Goal: Check status

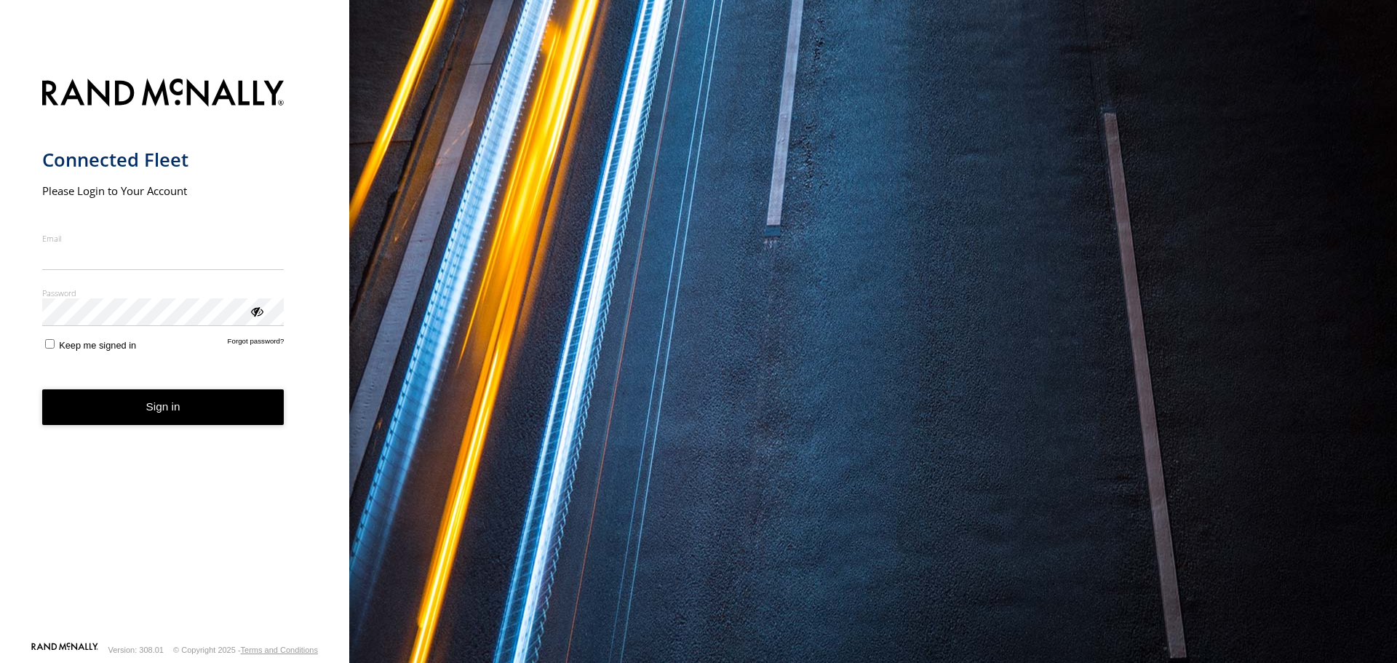
type input "**********"
click at [221, 434] on form "**********" at bounding box center [175, 355] width 266 height 571
click at [189, 407] on button "Sign in" at bounding box center [163, 407] width 242 height 36
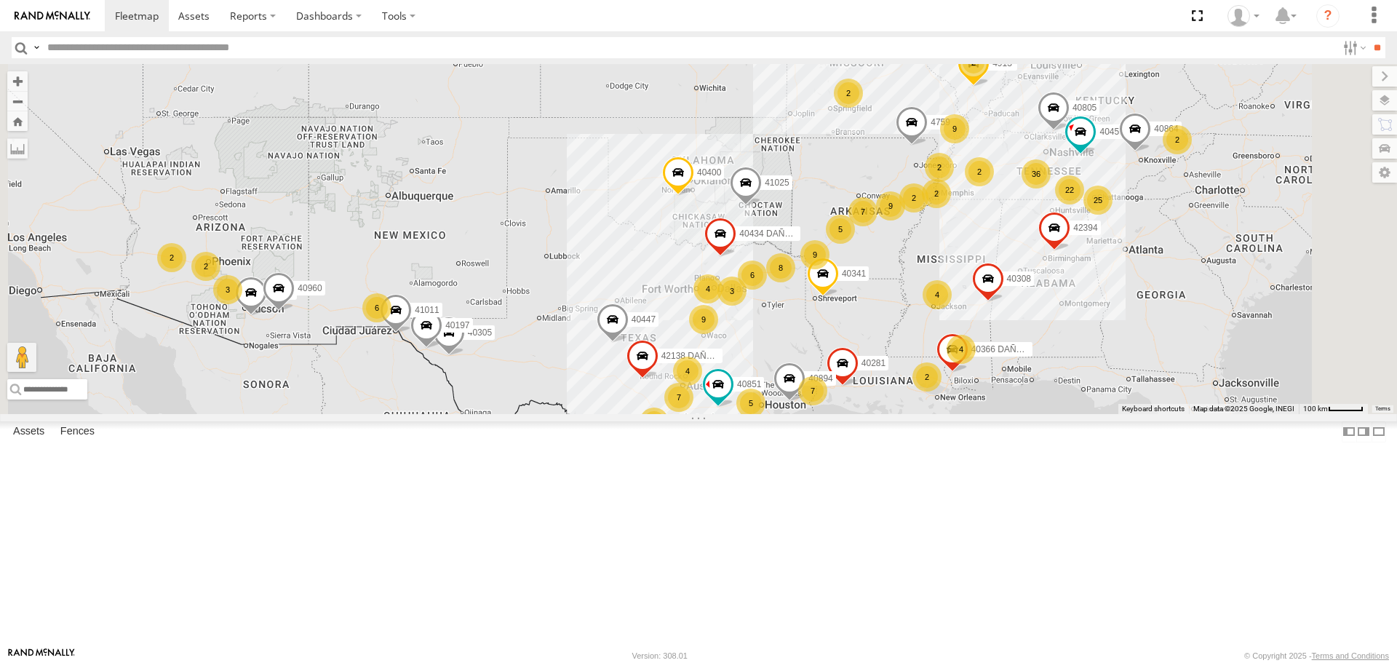
drag, startPoint x: 1105, startPoint y: 176, endPoint x: 993, endPoint y: 350, distance: 206.5
click at [993, 350] on div "N2310 559 4 14 2 202 36 40447 9 25 2 2 7 2 4 6 4 2 22 8 8 41025 29 9 40371 2 7 …" at bounding box center [698, 238] width 1397 height 349
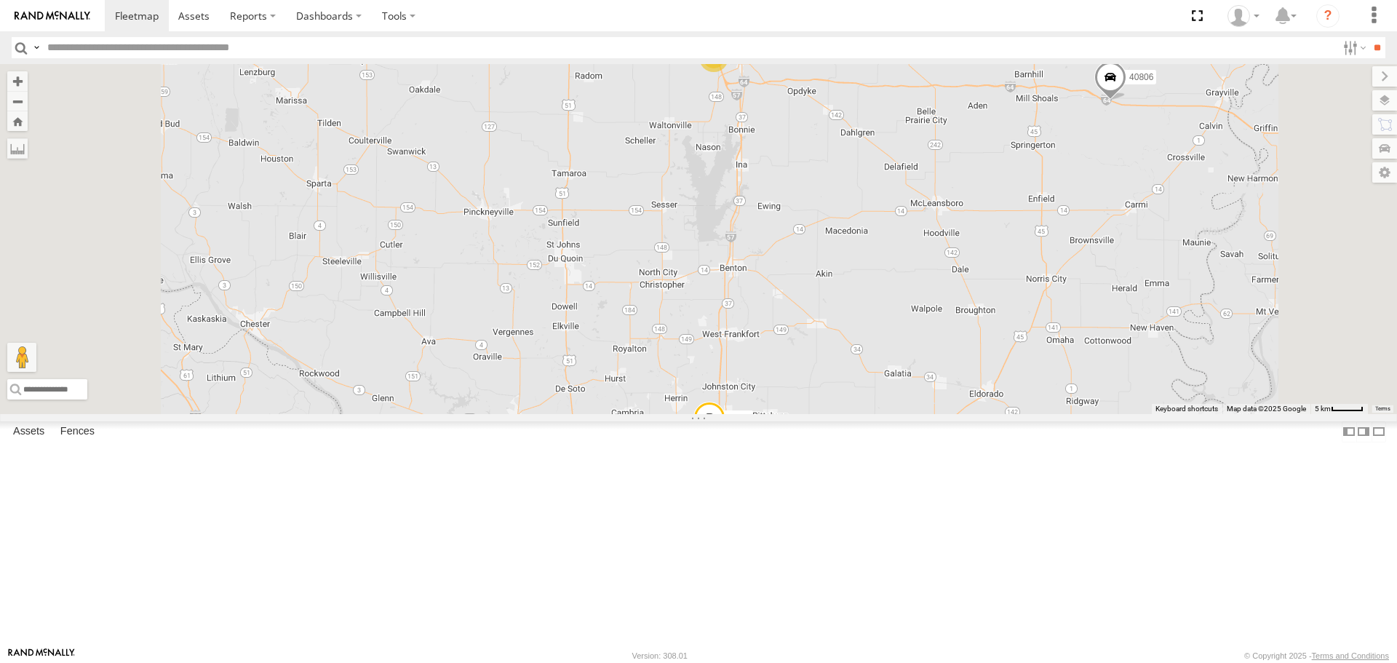
drag, startPoint x: 925, startPoint y: 202, endPoint x: 900, endPoint y: 418, distance: 217.6
click at [900, 394] on div "N2310 40447 41025 40371 42138 DAÑADO 40893 40805 40453 41068 40341 40849 4759 4…" at bounding box center [698, 238] width 1397 height 349
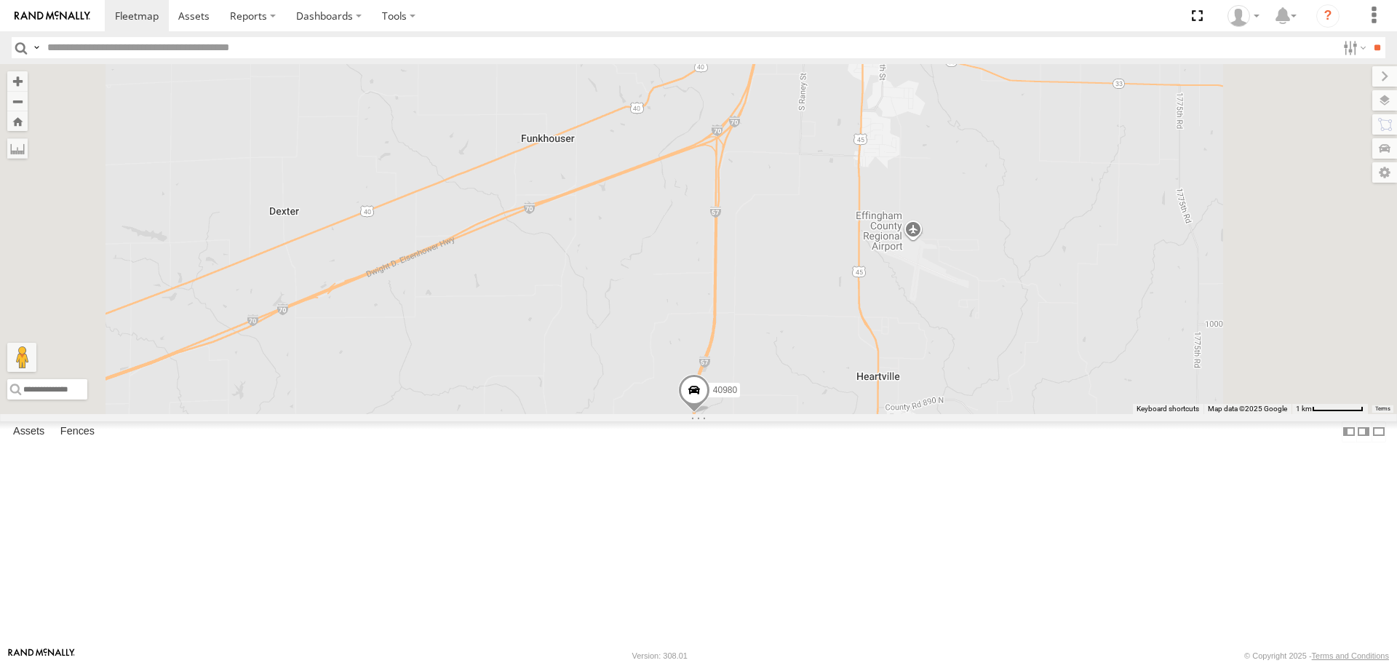
drag, startPoint x: 944, startPoint y: 342, endPoint x: 895, endPoint y: 461, distance: 128.9
click at [899, 413] on div "N2310 40447 41025 40371 42138 DAÑADO 40893 40805 40453 41068 40341 40849 4759 4…" at bounding box center [698, 238] width 1397 height 349
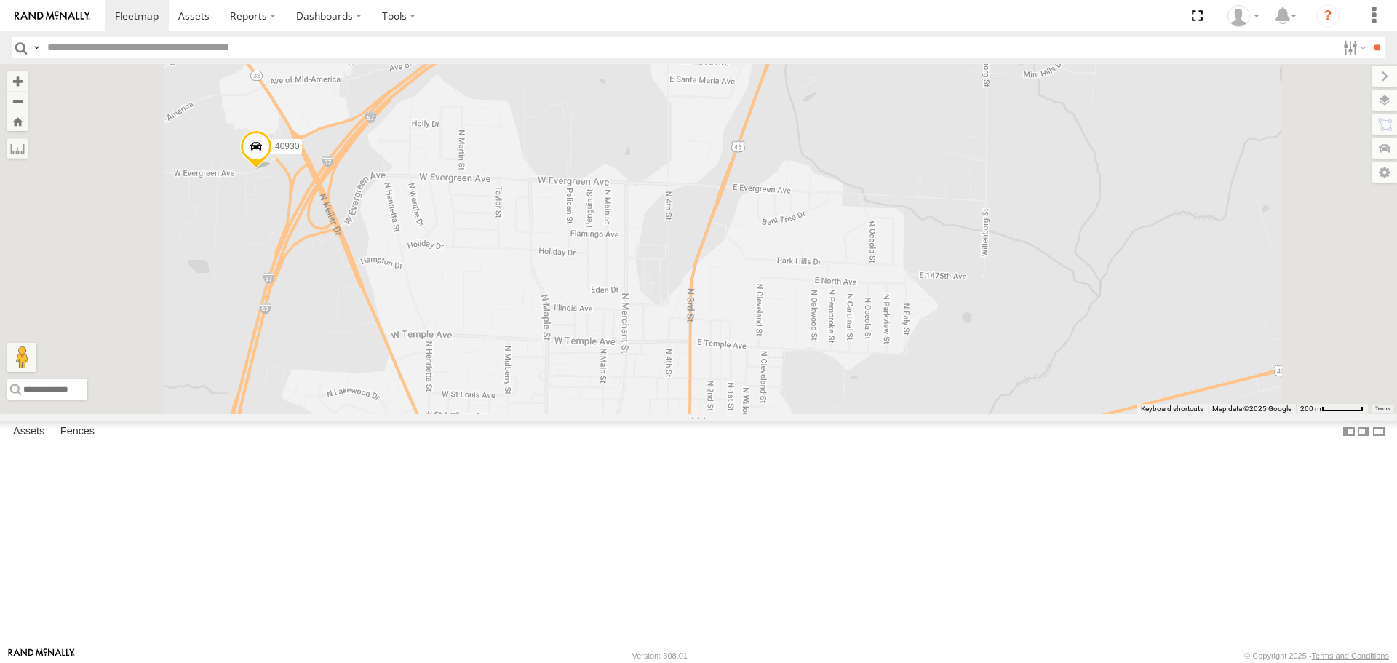
drag, startPoint x: 964, startPoint y: 307, endPoint x: 964, endPoint y: 261, distance: 45.9
click at [964, 263] on div "N2310 40447 41025 40371 42138 DAÑADO 40893 40805 40453 41068 40341 40849 4759 4…" at bounding box center [698, 238] width 1397 height 349
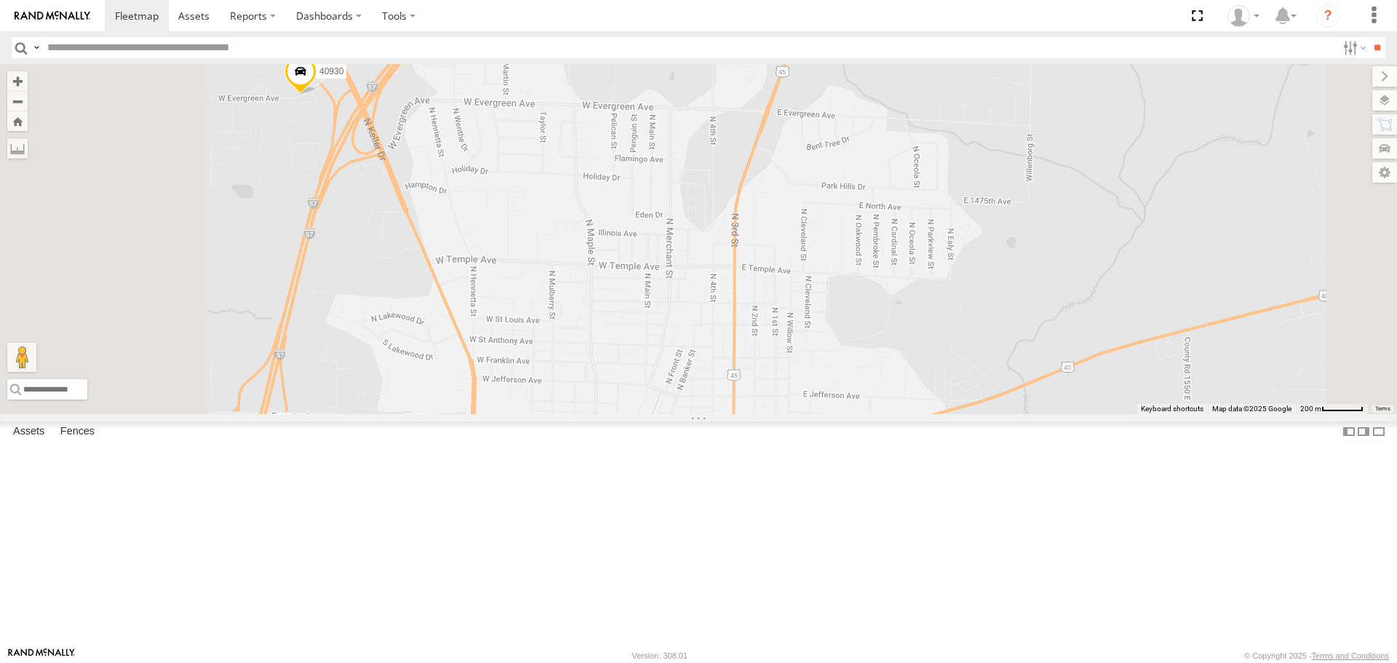
drag, startPoint x: 892, startPoint y: 389, endPoint x: 970, endPoint y: 325, distance: 100.8
click at [970, 325] on div "N2310 40447 41025 40371 42138 DAÑADO 40893 40805 40453 41068 40341 40849 4759 4…" at bounding box center [698, 238] width 1397 height 349
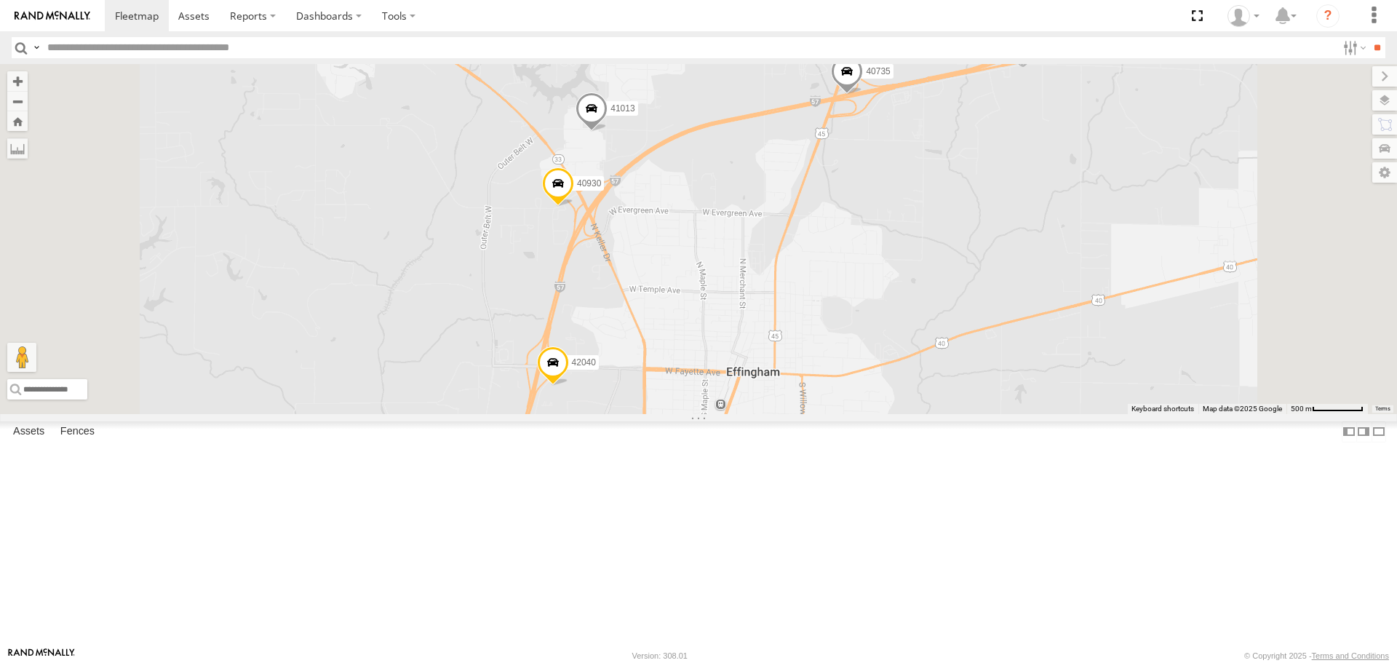
drag, startPoint x: 870, startPoint y: 422, endPoint x: 896, endPoint y: 441, distance: 32.3
click at [894, 413] on div "N2310 40447 41025 40371 42138 DAÑADO 40893 40805 40453 41068 40341 40849 4759 4…" at bounding box center [698, 238] width 1397 height 349
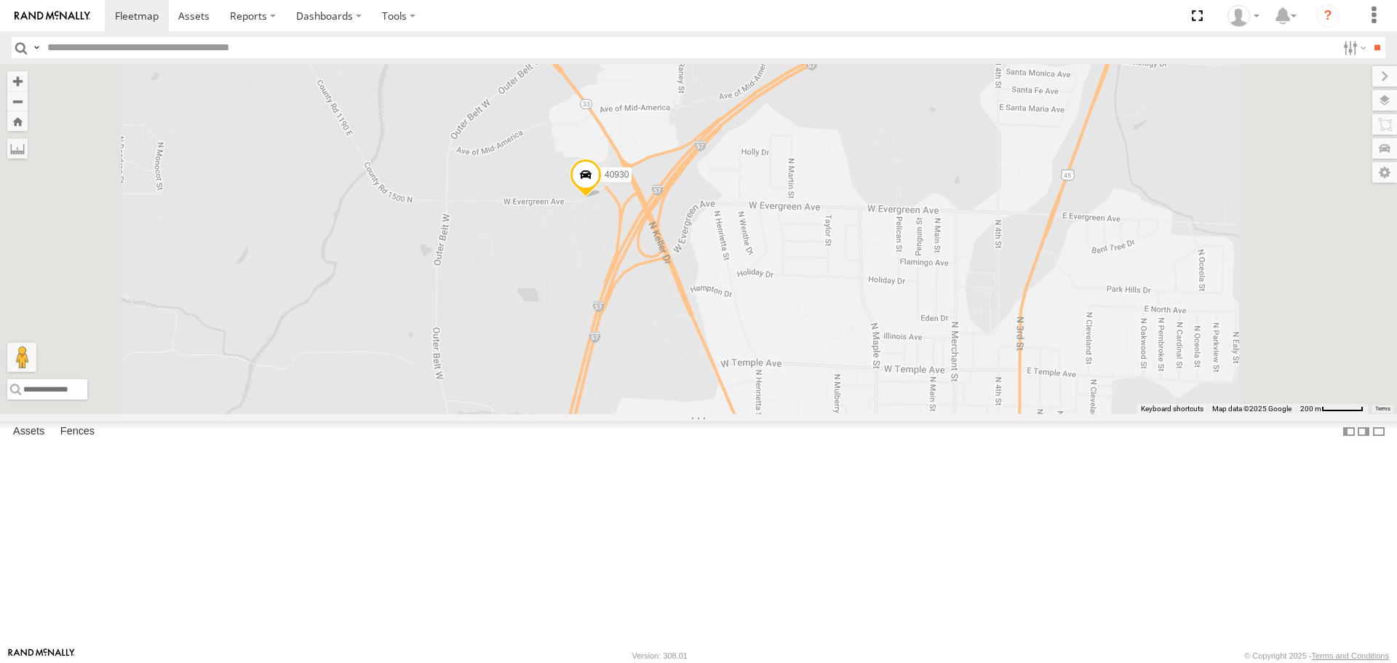
drag, startPoint x: 814, startPoint y: 261, endPoint x: 806, endPoint y: 306, distance: 45.1
click at [806, 306] on div "N2310 40447 41025 40371 42138 DAÑADO 40893 40805 40453 41068 40341 40849 4759 4…" at bounding box center [698, 238] width 1397 height 349
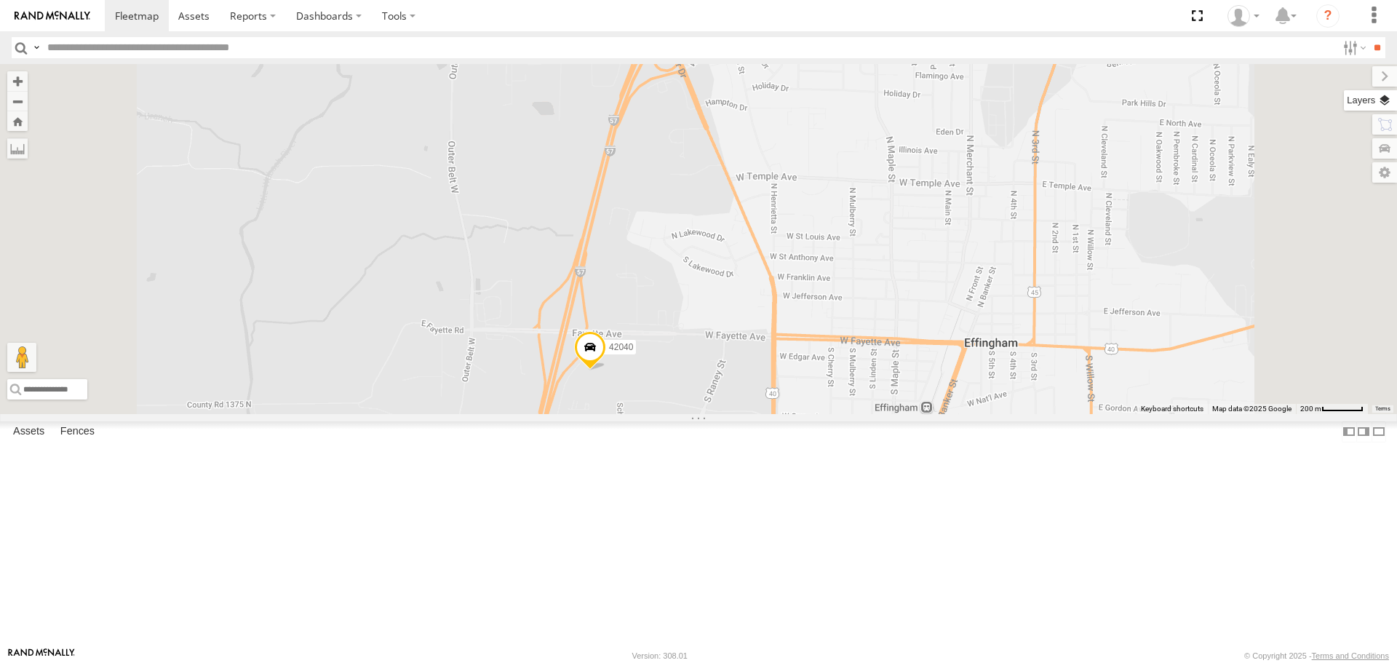
click at [1384, 98] on label at bounding box center [1370, 100] width 53 height 20
click at [0, 0] on span "Basemaps" at bounding box center [0, 0] width 0 height 0
click at [0, 0] on span "Satellite + Roadmap" at bounding box center [0, 0] width 0 height 0
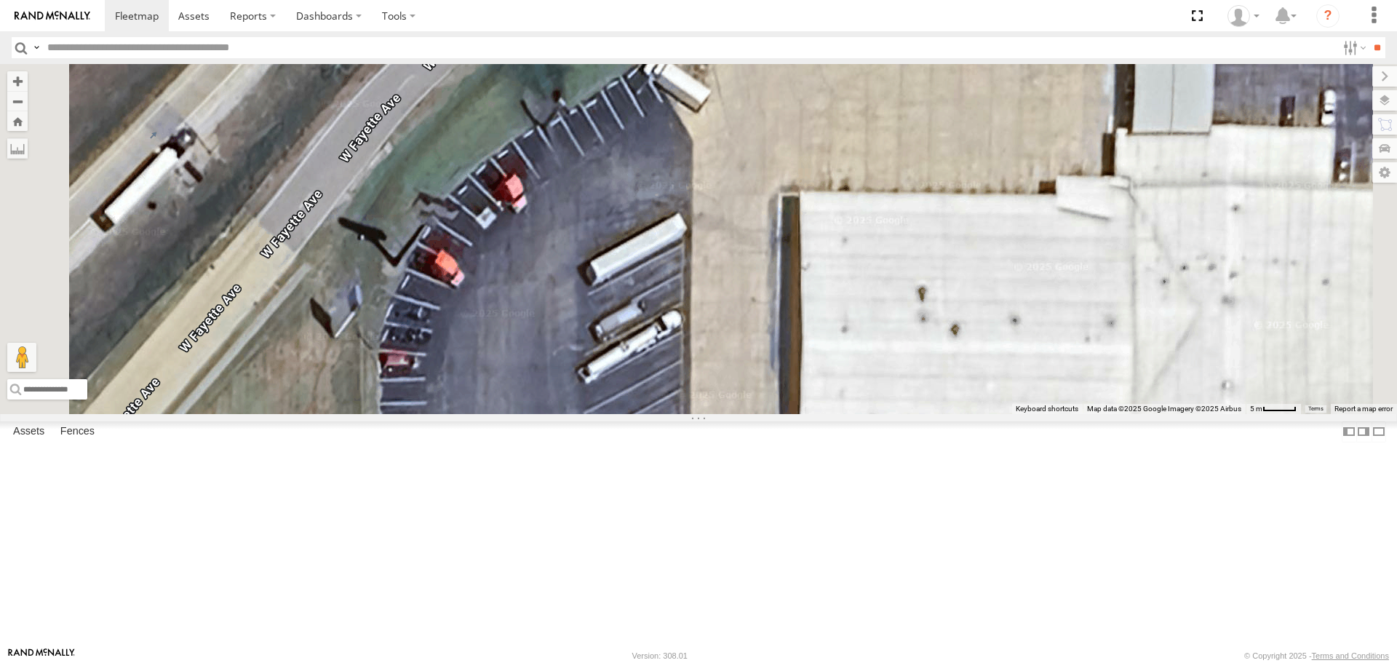
drag, startPoint x: 742, startPoint y: 531, endPoint x: 762, endPoint y: 415, distance: 117.4
click at [762, 413] on div "N2310 40447 41025 40371 42138 DAÑADO 40893 40805 40453 41068 40341 40849 4759 4…" at bounding box center [698, 238] width 1397 height 349
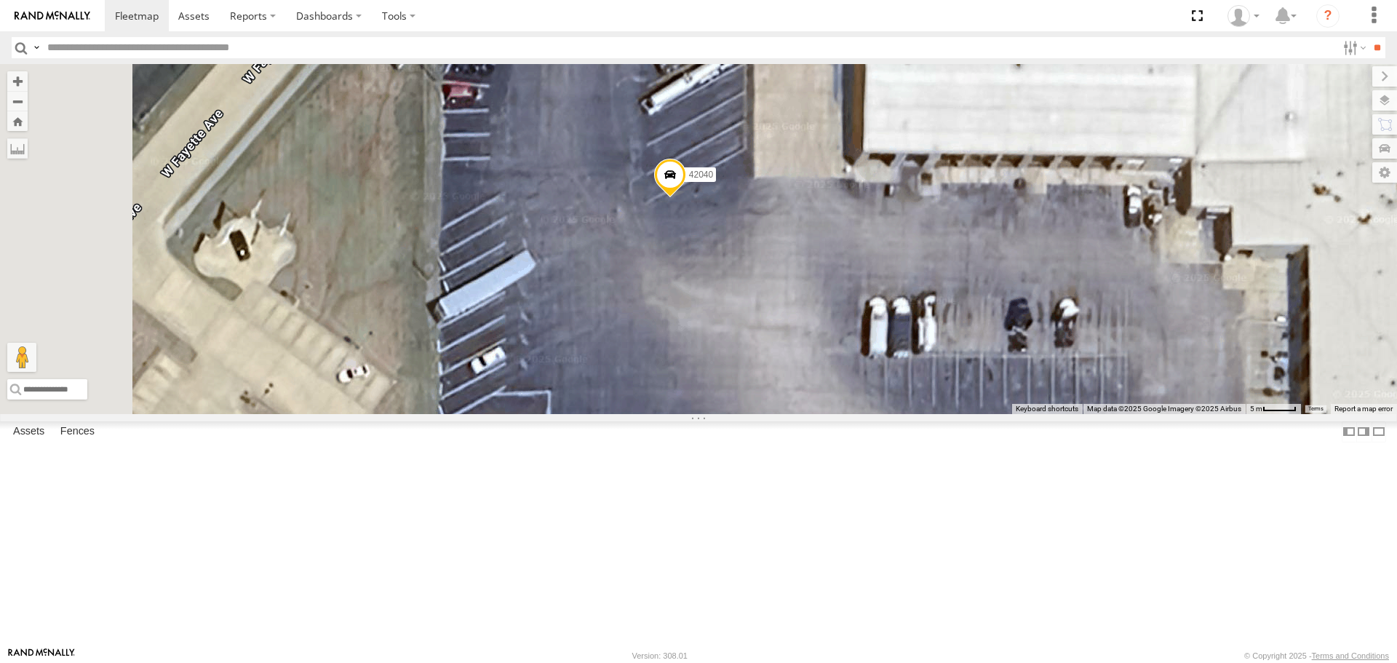
drag, startPoint x: 893, startPoint y: 344, endPoint x: 890, endPoint y: 387, distance: 43.8
click at [892, 373] on div "N2310 40447 41025 40371 42138 DAÑADO 40893 40805 40453 41068 40341 40849 4759 4…" at bounding box center [698, 238] width 1397 height 349
